Goal: Task Accomplishment & Management: Manage account settings

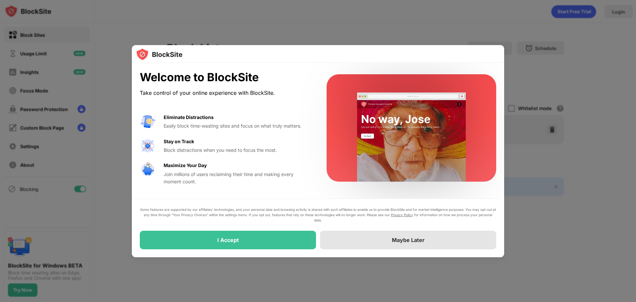
click at [413, 240] on div "Maybe Later" at bounding box center [408, 239] width 33 height 7
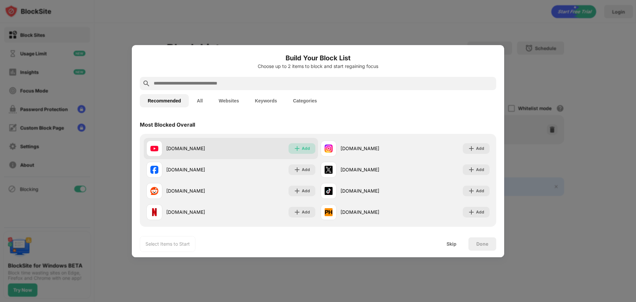
click at [296, 147] on img at bounding box center [297, 148] width 7 height 7
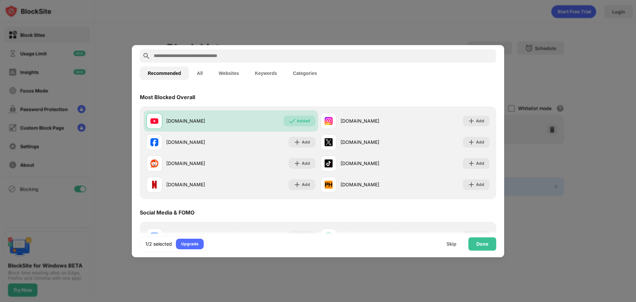
scroll to position [132, 0]
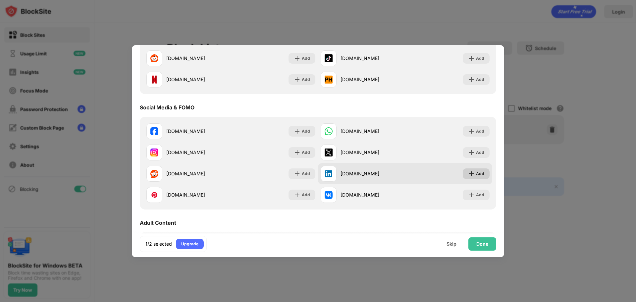
click at [464, 178] on div "Add" at bounding box center [476, 173] width 27 height 11
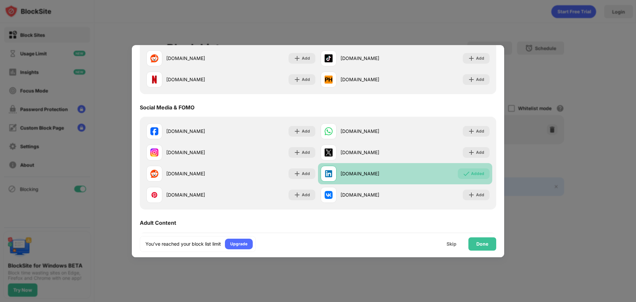
click at [474, 172] on div "Added" at bounding box center [477, 173] width 13 height 7
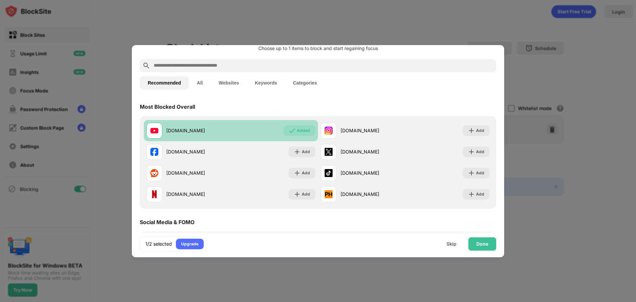
scroll to position [0, 0]
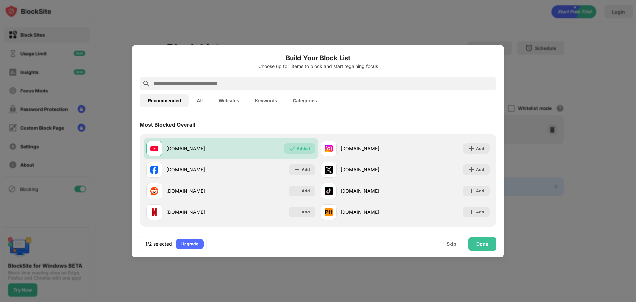
click at [201, 98] on button "All" at bounding box center [200, 100] width 22 height 13
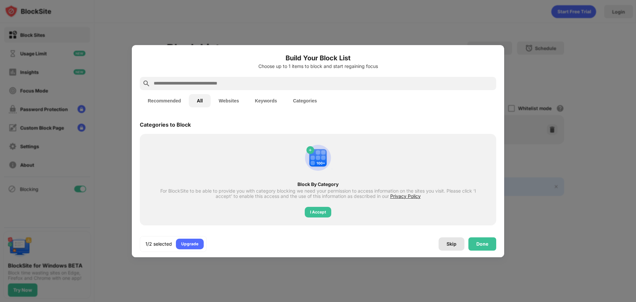
click at [453, 248] on div "Skip" at bounding box center [451, 243] width 26 height 13
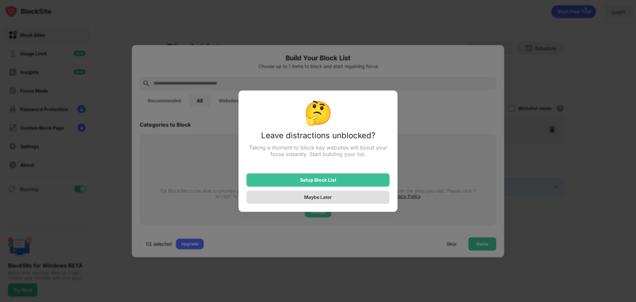
click at [340, 200] on div "Maybe Later" at bounding box center [317, 196] width 143 height 13
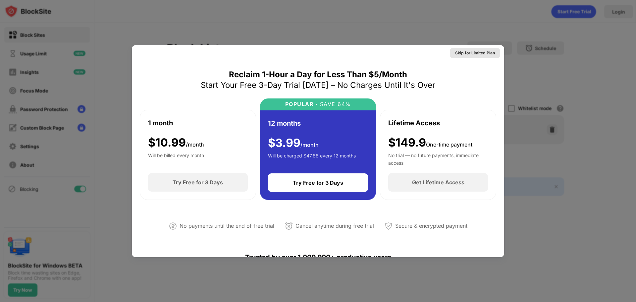
click at [479, 51] on div "Skip for Limited Plan" at bounding box center [475, 53] width 40 height 7
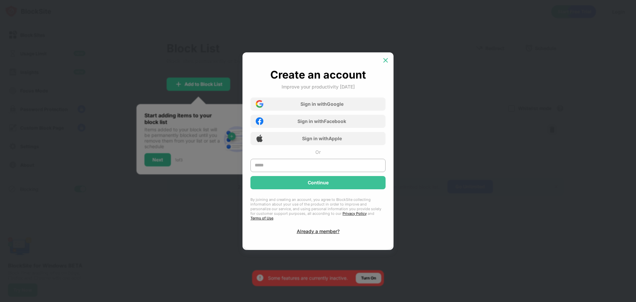
click at [384, 64] on img at bounding box center [385, 60] width 7 height 7
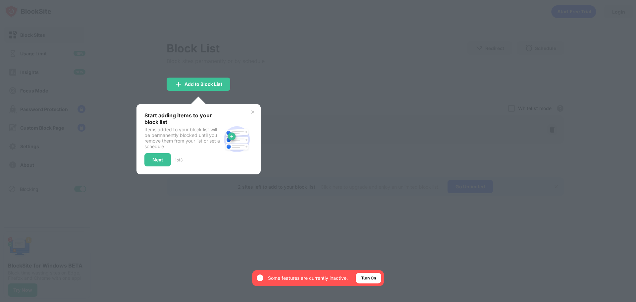
click at [251, 111] on img at bounding box center [252, 111] width 5 height 5
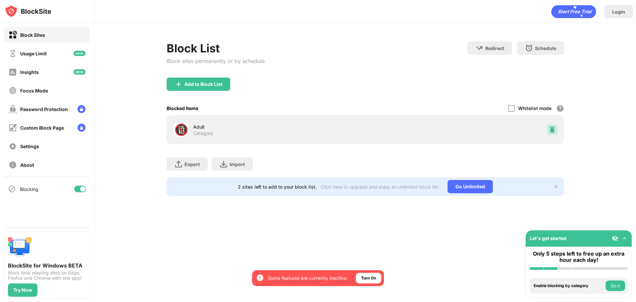
click at [550, 128] on img at bounding box center [552, 129] width 7 height 7
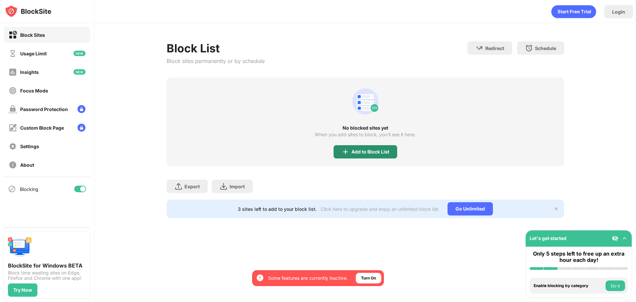
click at [374, 152] on div "Add to Block List" at bounding box center [370, 151] width 38 height 5
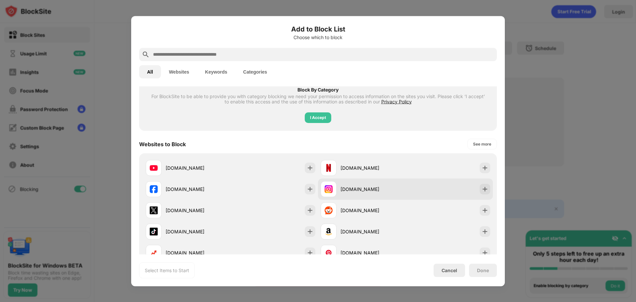
scroll to position [66, 0]
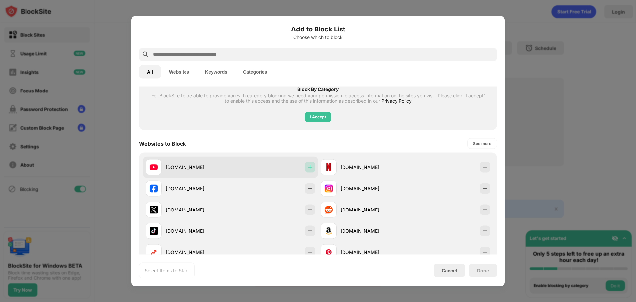
click at [309, 164] on img at bounding box center [310, 167] width 7 height 7
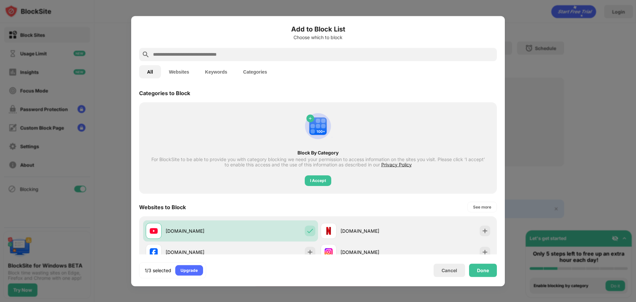
scroll to position [0, 0]
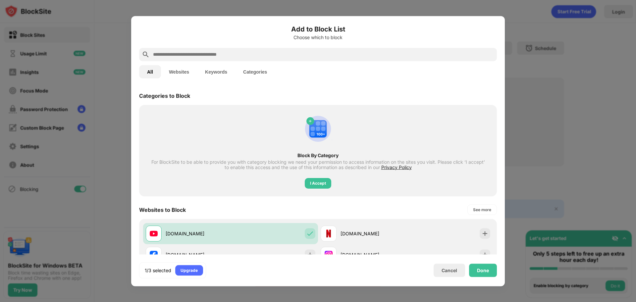
click at [224, 53] on input "text" at bounding box center [323, 54] width 342 height 8
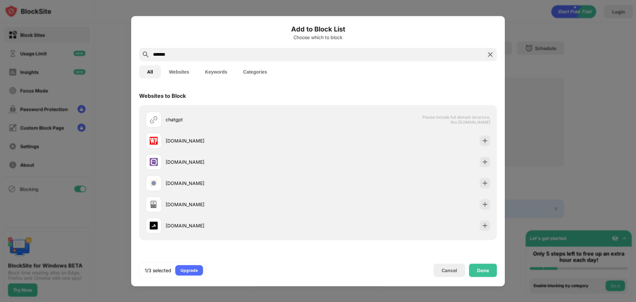
click at [180, 72] on button "Websites" at bounding box center [179, 71] width 36 height 13
drag, startPoint x: 180, startPoint y: 52, endPoint x: 139, endPoint y: 52, distance: 41.7
click at [139, 52] on div "Add to Block List Choose which to block ******* All Websites Keywords Categorie…" at bounding box center [318, 151] width 374 height 270
click at [227, 72] on button "Keywords" at bounding box center [216, 71] width 38 height 13
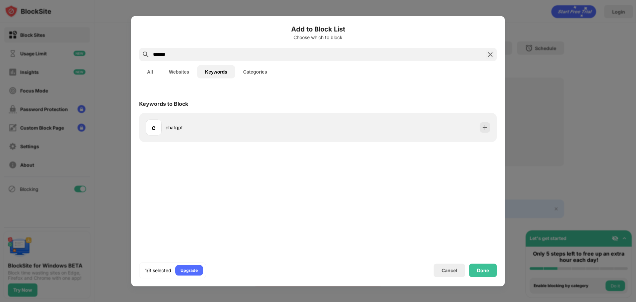
paste input "**********"
click at [176, 72] on button "Websites" at bounding box center [179, 71] width 36 height 13
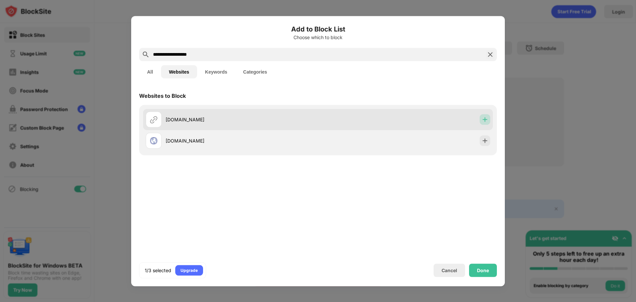
click at [490, 121] on div at bounding box center [484, 119] width 11 height 11
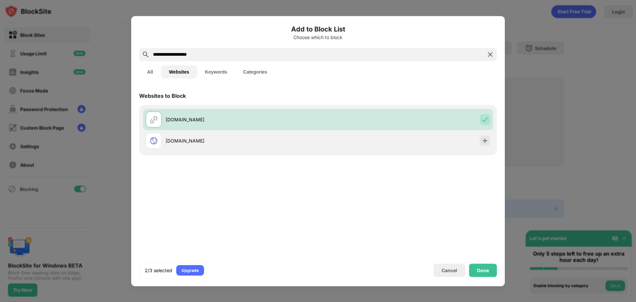
drag, startPoint x: 197, startPoint y: 51, endPoint x: 119, endPoint y: 45, distance: 78.0
click at [116, 301] on div "**********" at bounding box center [318, 302] width 636 height 0
paste input "text"
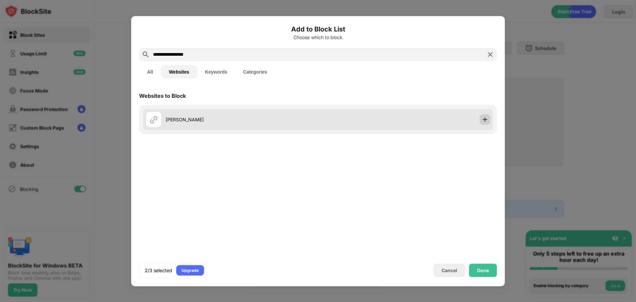
type input "**********"
click at [487, 119] on img at bounding box center [484, 119] width 7 height 7
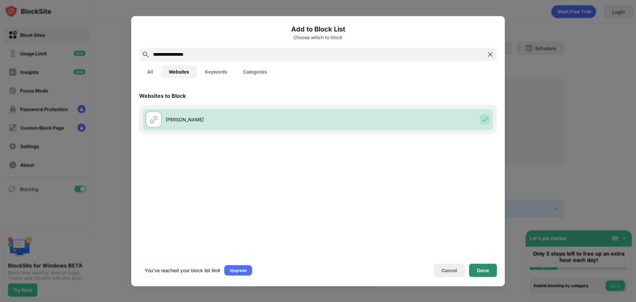
click at [482, 268] on div "Done" at bounding box center [483, 269] width 12 height 5
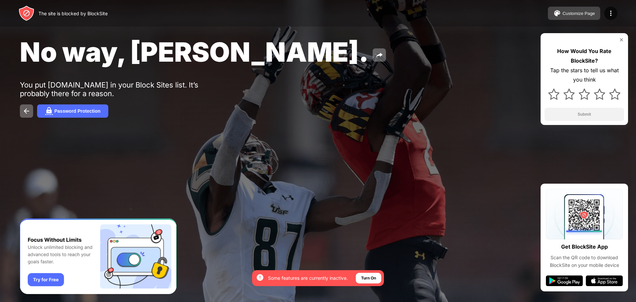
click at [589, 18] on button "Customize Page" at bounding box center [574, 13] width 52 height 13
